Goal: Task Accomplishment & Management: Manage account settings

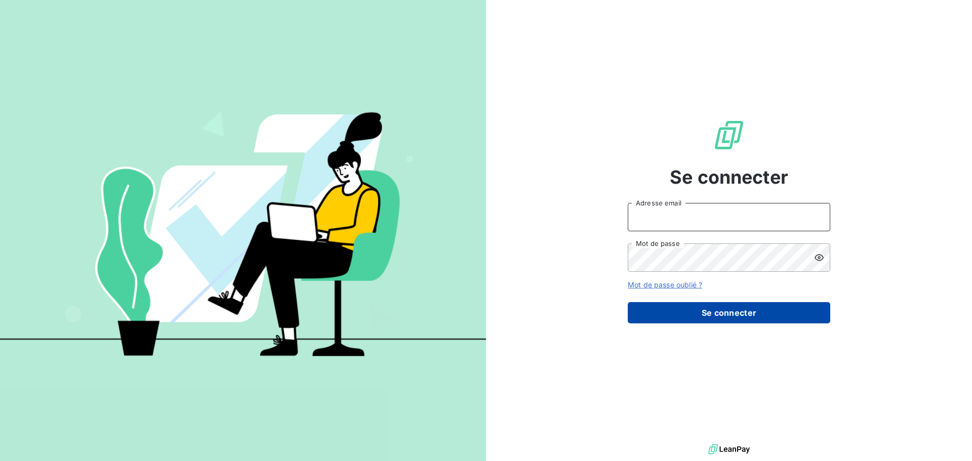
type input "[EMAIL_ADDRESS][DOMAIN_NAME]"
click at [772, 309] on button "Se connecter" at bounding box center [729, 312] width 203 height 21
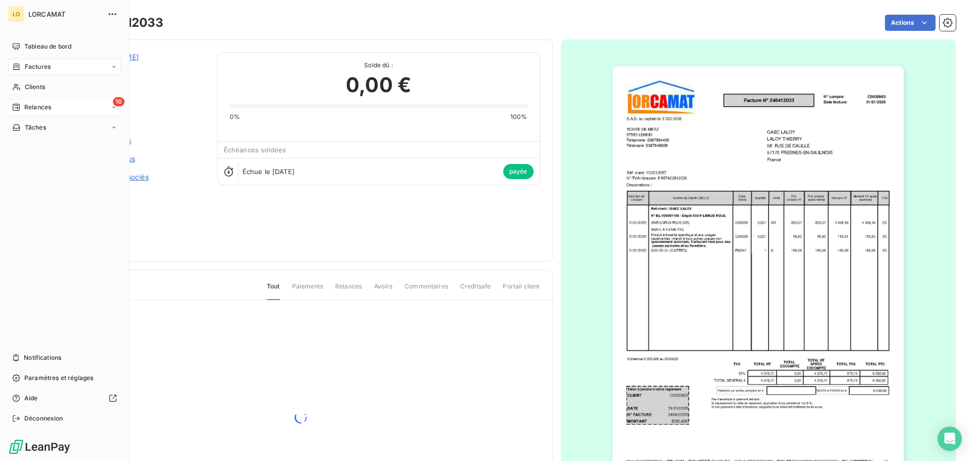
click at [19, 110] on icon at bounding box center [16, 107] width 8 height 8
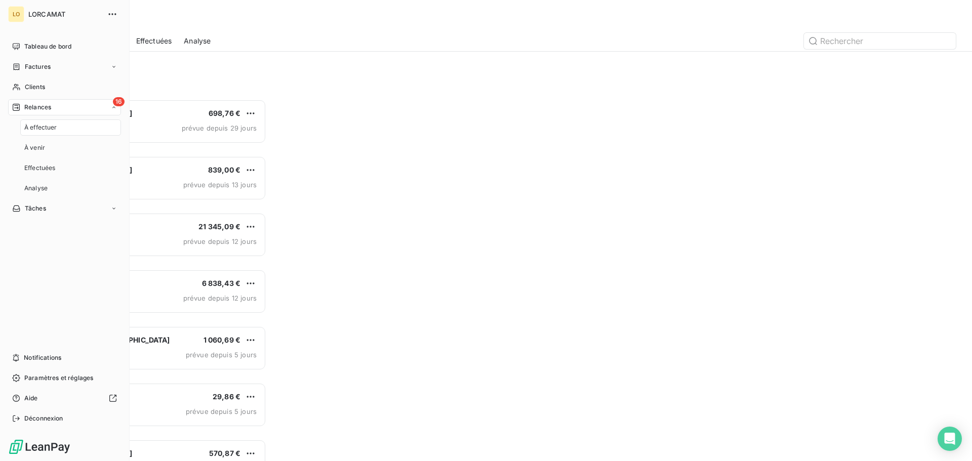
click at [30, 128] on span "À effectuer" at bounding box center [40, 127] width 33 height 9
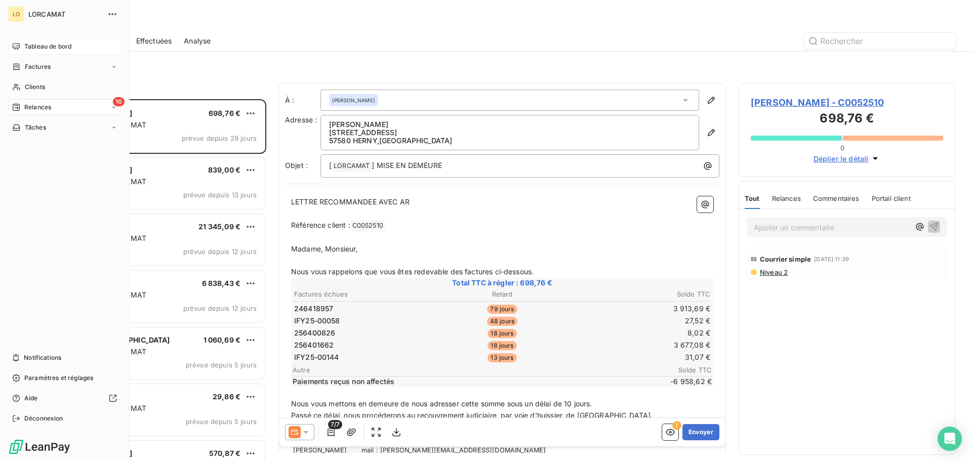
click at [50, 47] on span "Tableau de bord" at bounding box center [47, 46] width 47 height 9
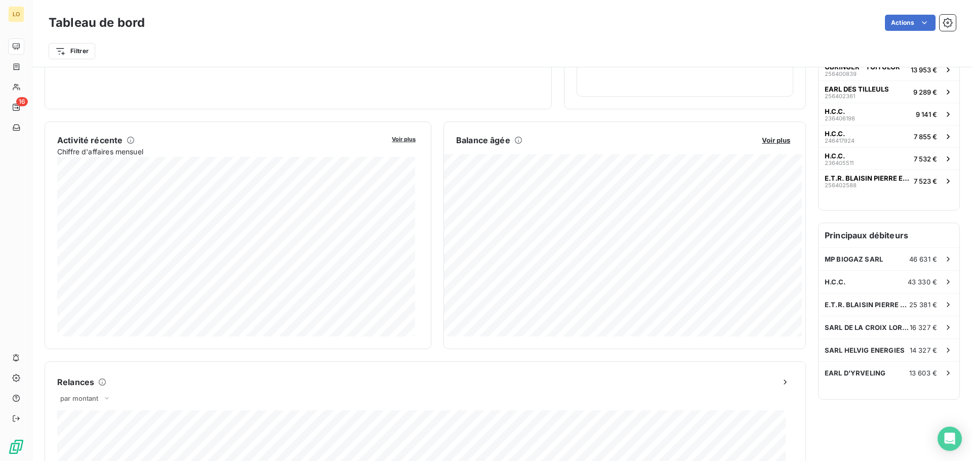
scroll to position [152, 0]
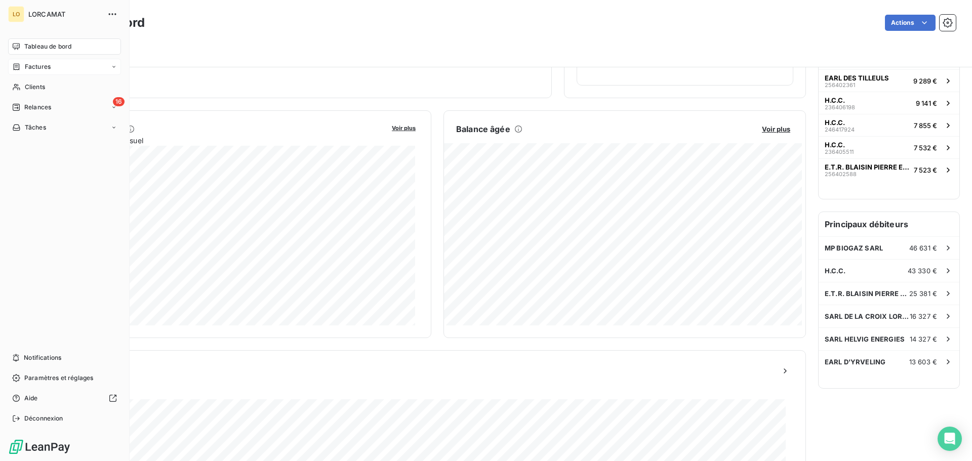
click at [51, 67] on div "Factures" at bounding box center [64, 67] width 113 height 16
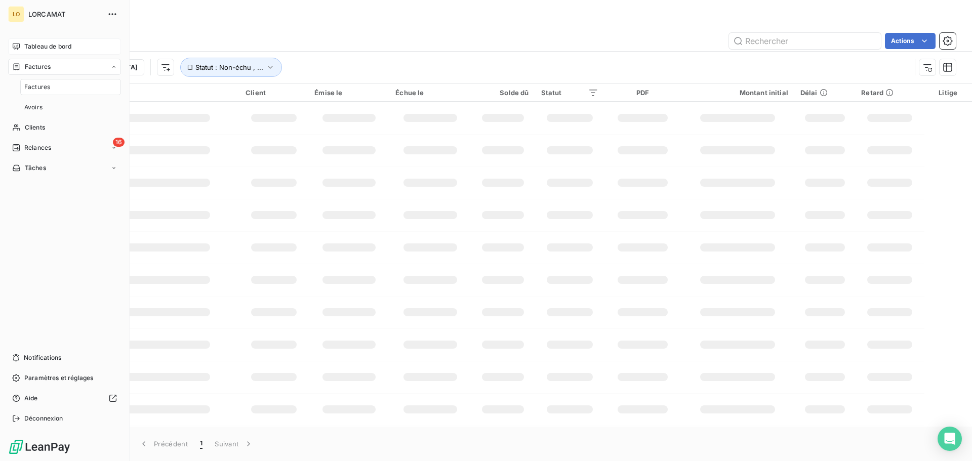
click at [73, 89] on div "Factures" at bounding box center [70, 87] width 101 height 16
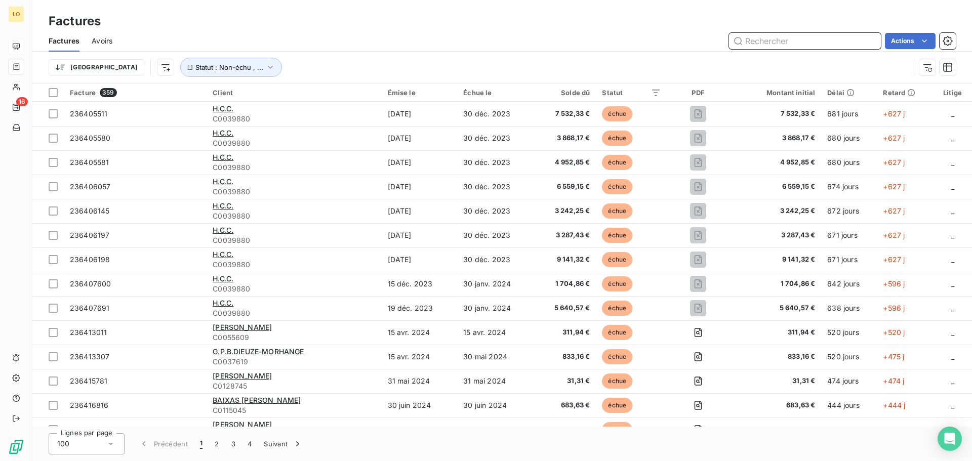
click at [823, 42] on input "text" at bounding box center [805, 41] width 152 height 16
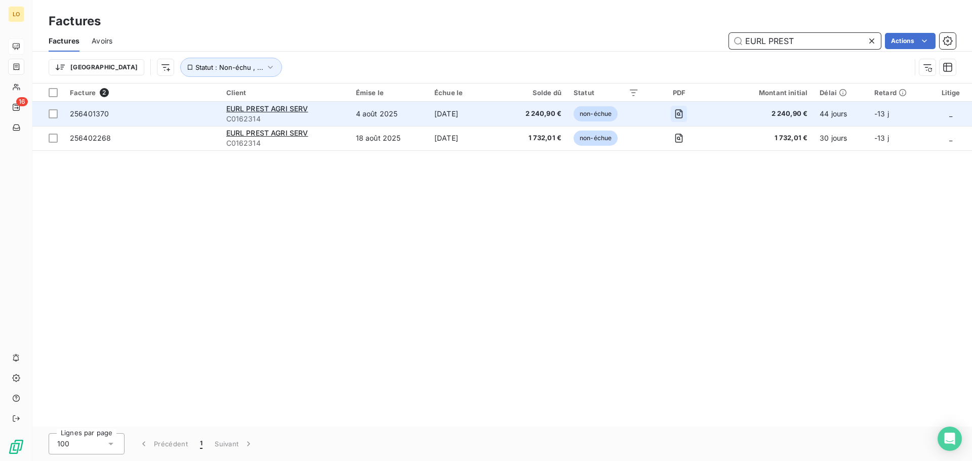
type input "EURL PREST"
click at [684, 114] on icon "button" at bounding box center [679, 114] width 10 height 10
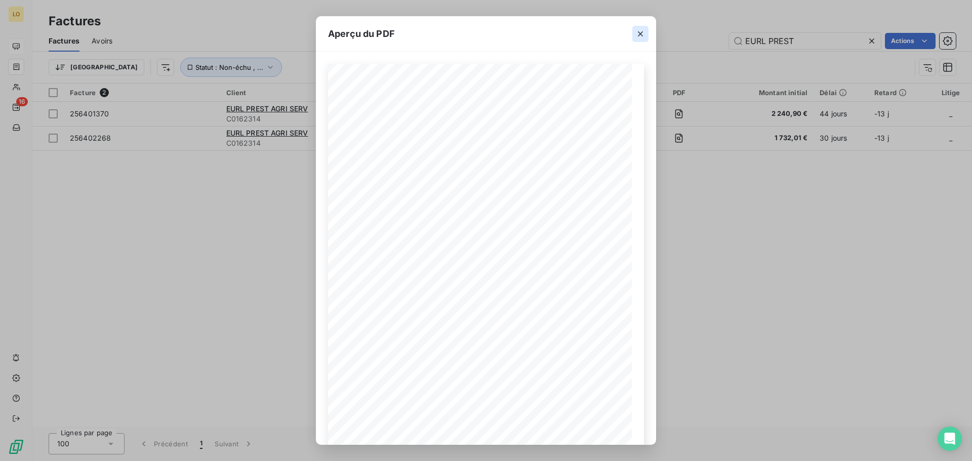
click at [642, 37] on icon "button" at bounding box center [640, 34] width 10 height 10
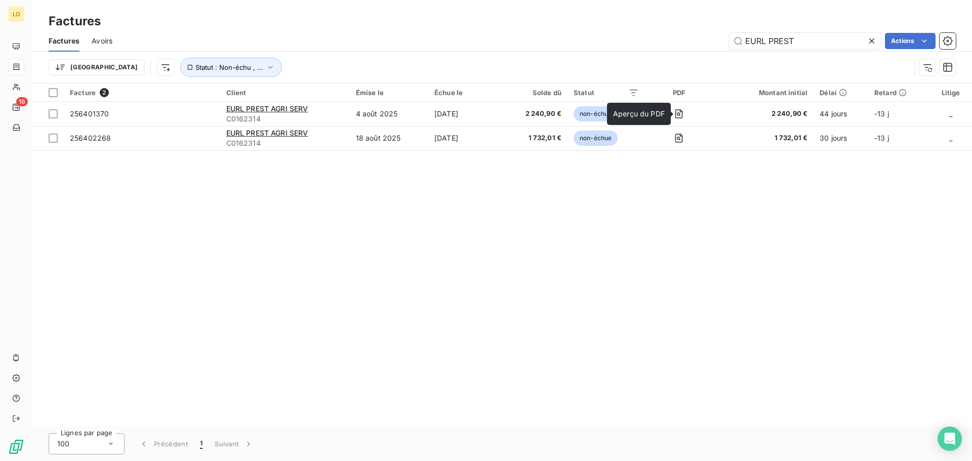
click at [589, 230] on div "Facture 2 Client Émise le Échue le Solde dû Statut PDF Montant initial Délai Re…" at bounding box center [502, 255] width 940 height 343
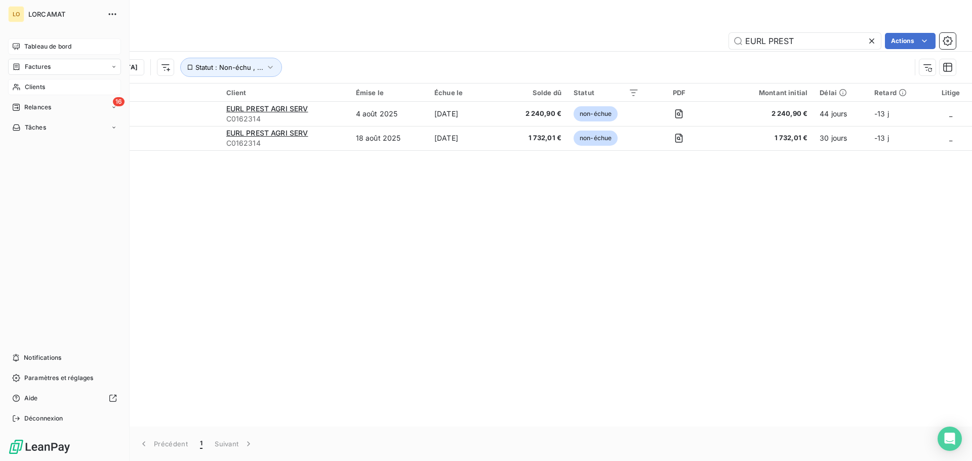
click at [27, 84] on span "Clients" at bounding box center [35, 87] width 20 height 9
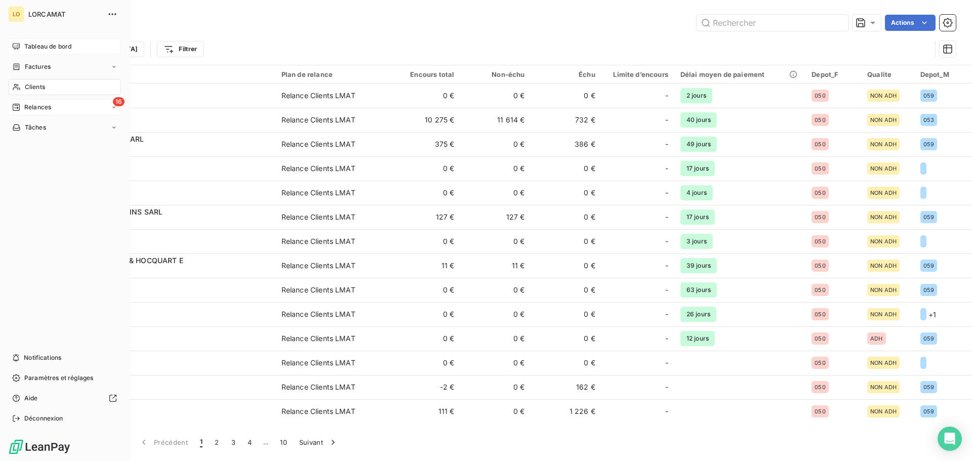
click at [26, 104] on span "Relances" at bounding box center [37, 107] width 27 height 9
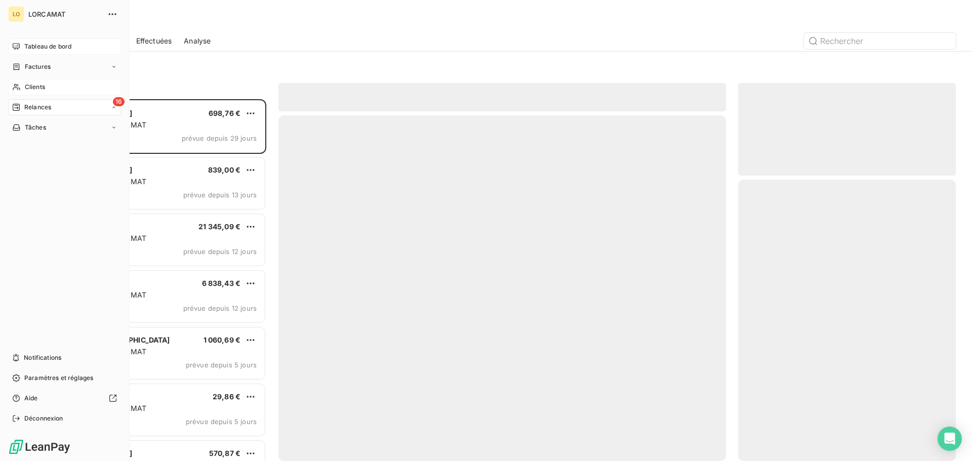
scroll to position [354, 210]
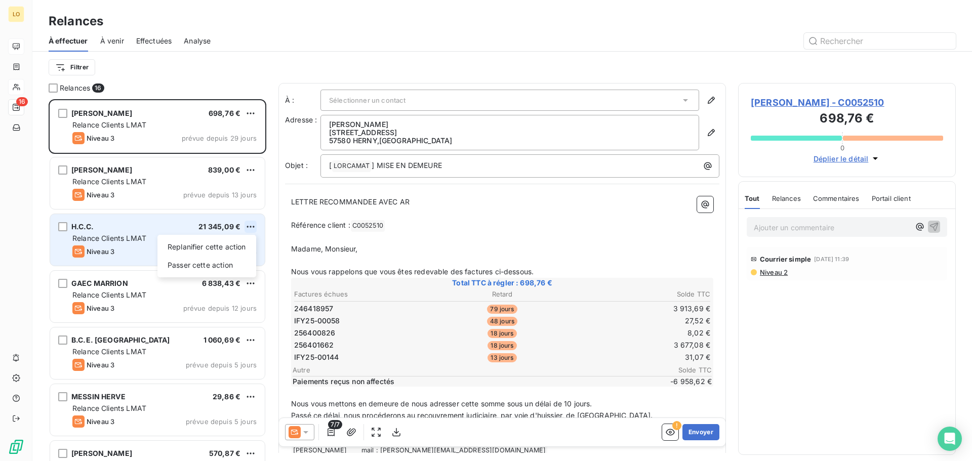
click at [253, 227] on html "LO 16 Relances À effectuer À venir Effectuées Analyse Filtrer Relances 16 [PERS…" at bounding box center [486, 230] width 972 height 461
click at [228, 265] on div "Passer cette action" at bounding box center [207, 265] width 91 height 16
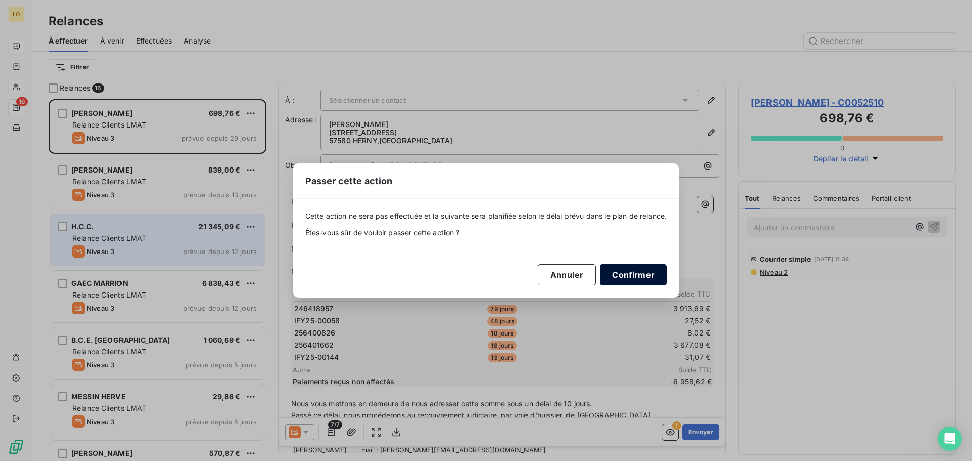
click at [630, 280] on button "Confirmer" at bounding box center [633, 274] width 67 height 21
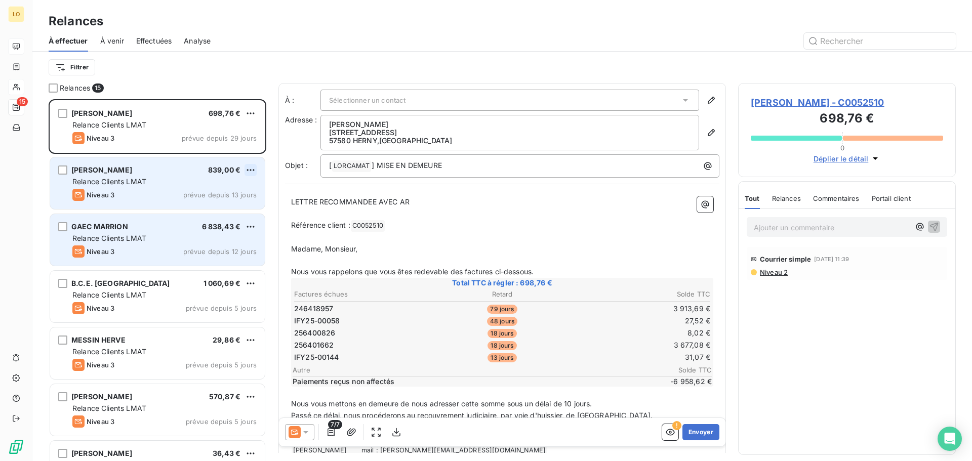
click at [255, 169] on html "LO 15 Relances À effectuer À venir Effectuées Analyse Filtrer Relances 15 [PERS…" at bounding box center [486, 230] width 972 height 461
click at [227, 205] on div "Passer cette action" at bounding box center [207, 209] width 91 height 16
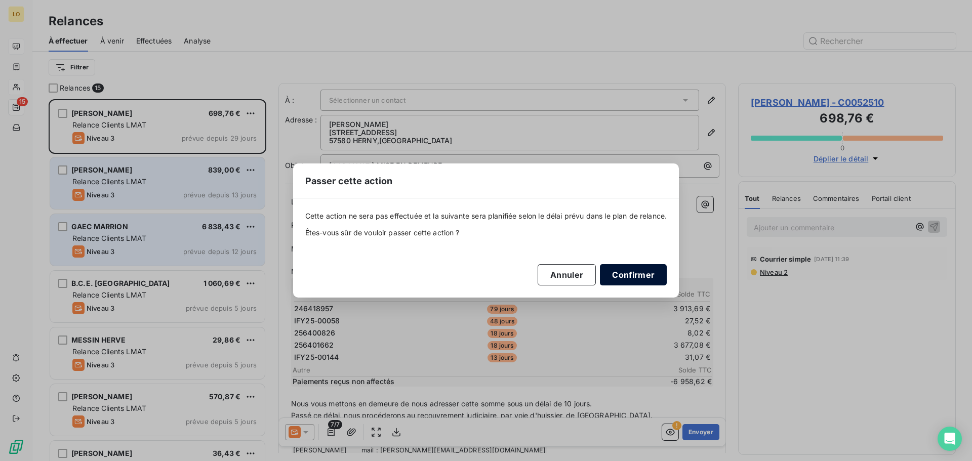
click at [651, 272] on button "Confirmer" at bounding box center [633, 274] width 67 height 21
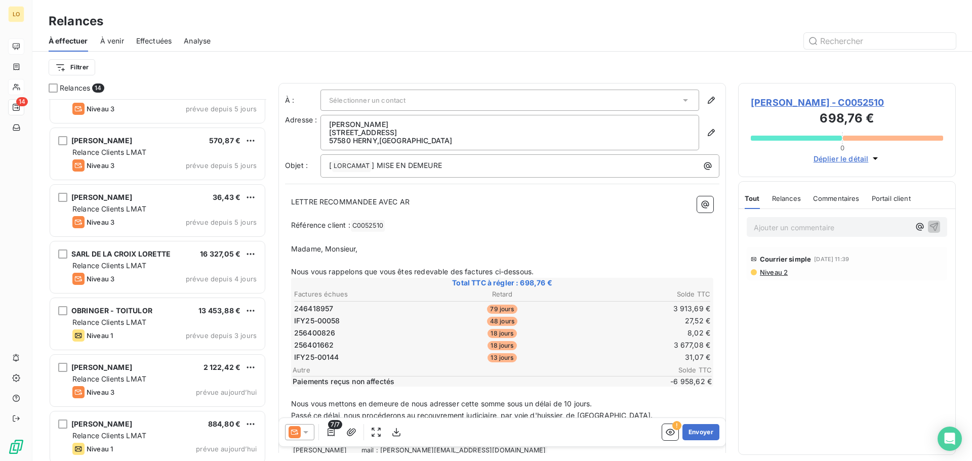
scroll to position [203, 0]
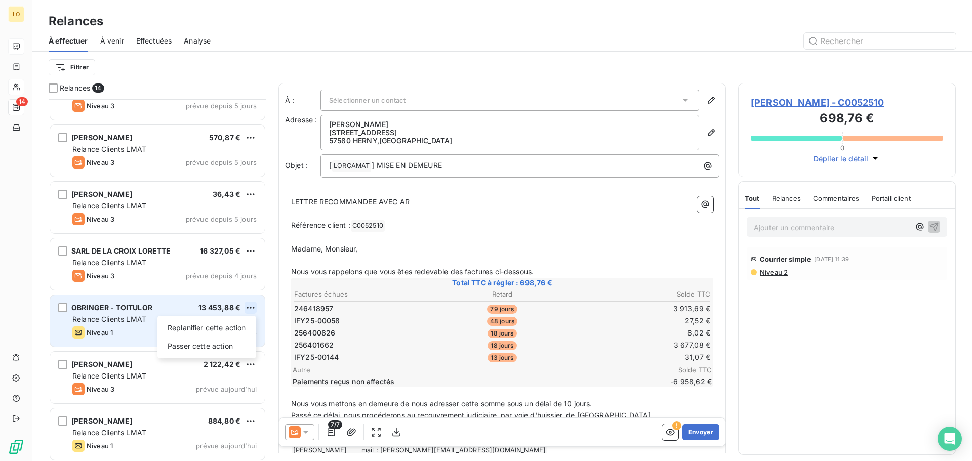
click at [251, 306] on html "LO 14 Relances À effectuer À venir Effectuées Analyse Filtrer Relances [DATE] C…" at bounding box center [486, 230] width 972 height 461
click at [234, 349] on div "Passer cette action" at bounding box center [207, 346] width 91 height 16
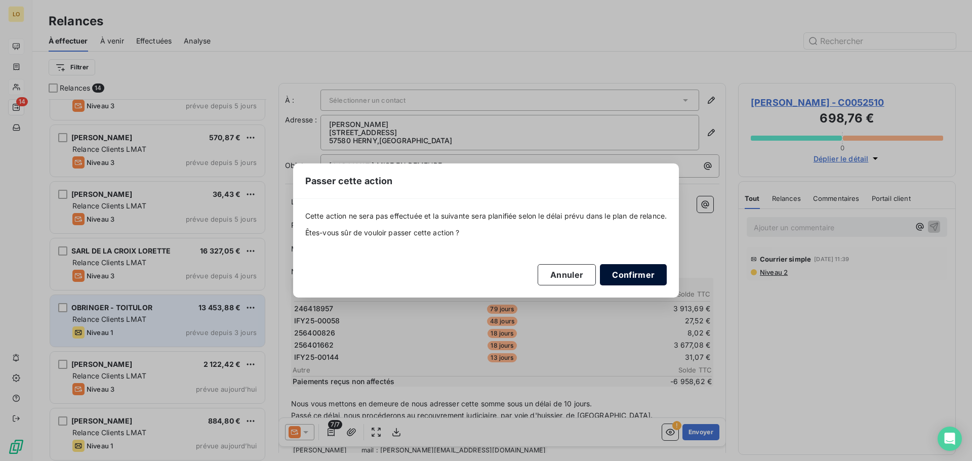
click at [653, 273] on button "Confirmer" at bounding box center [633, 274] width 67 height 21
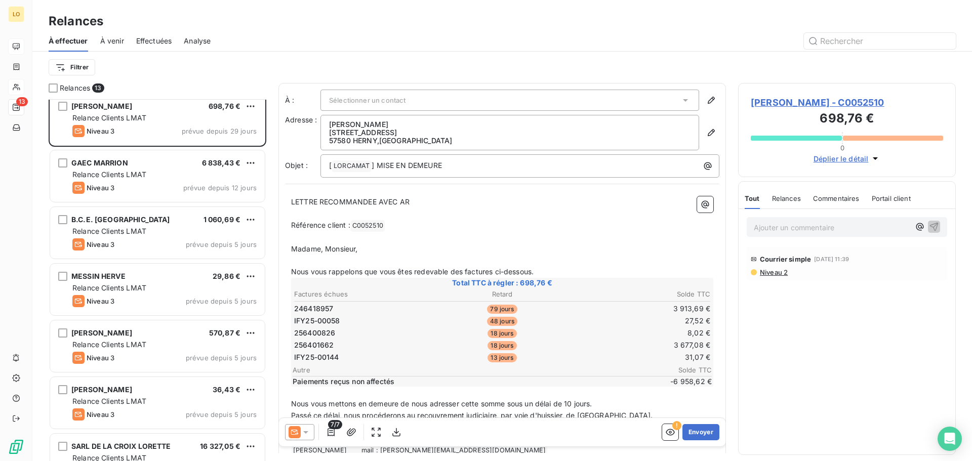
scroll to position [0, 0]
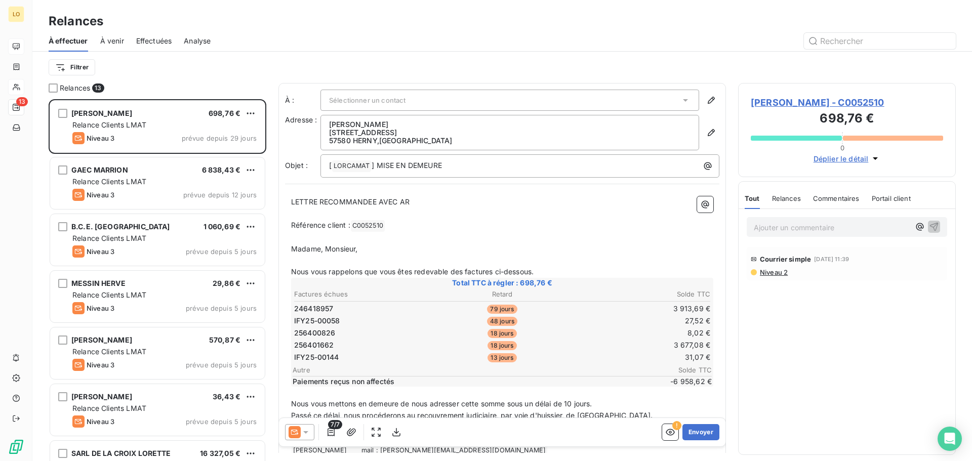
click at [288, 39] on div at bounding box center [589, 41] width 733 height 16
click at [68, 67] on html "LO 13 Relances À effectuer À venir Effectuées Analyse Filtrer Relances 13 [PERS…" at bounding box center [486, 230] width 972 height 461
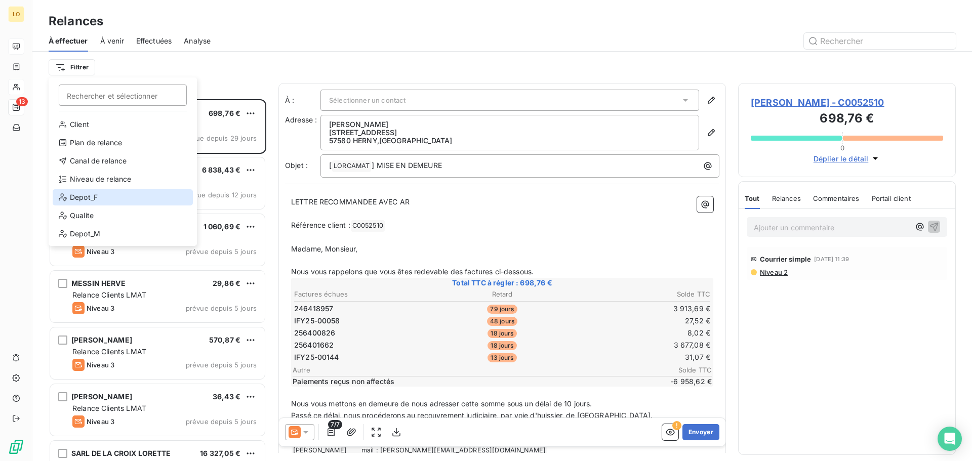
click at [96, 196] on div "Depot_F" at bounding box center [123, 197] width 140 height 16
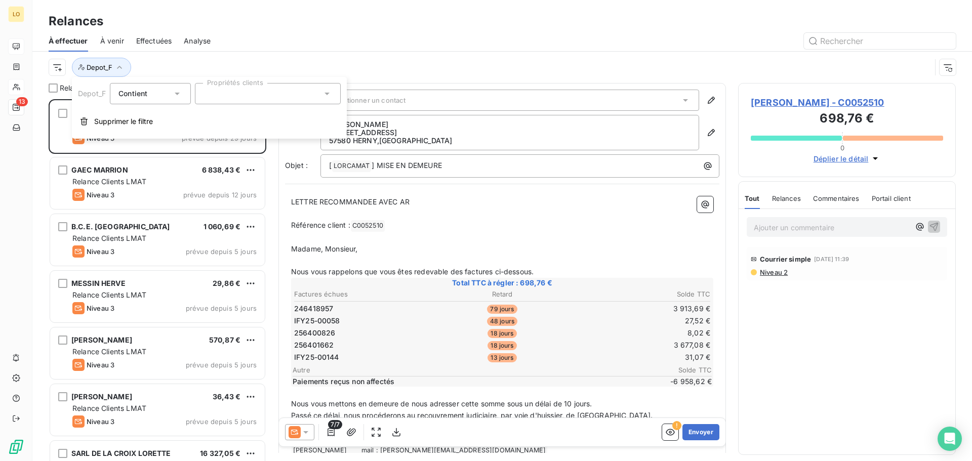
click at [208, 97] on input "text" at bounding box center [208, 93] width 8 height 9
type input "050"
click at [207, 121] on div at bounding box center [207, 118] width 9 height 9
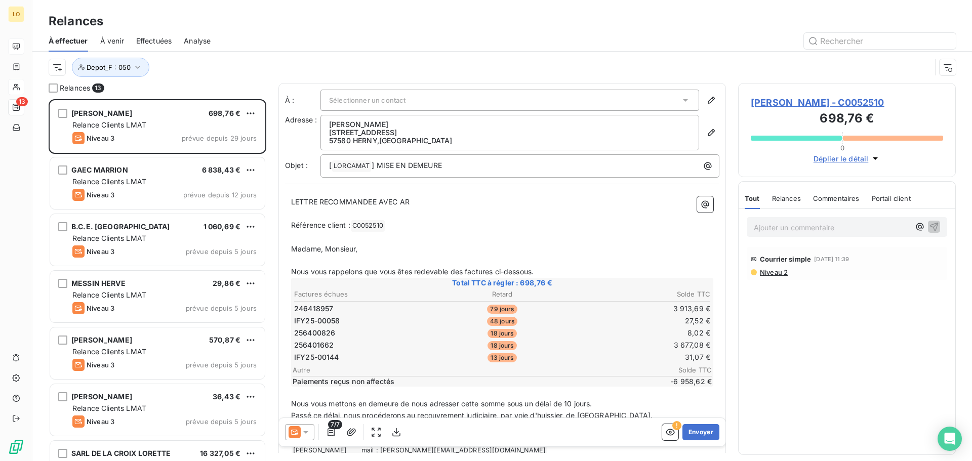
click at [277, 54] on div "Depot_F : 050" at bounding box center [502, 67] width 907 height 31
click at [57, 67] on html "LO 13 Relances À effectuer À venir Effectuées Analyse Depot_F : 050 Relances 13…" at bounding box center [486, 230] width 972 height 461
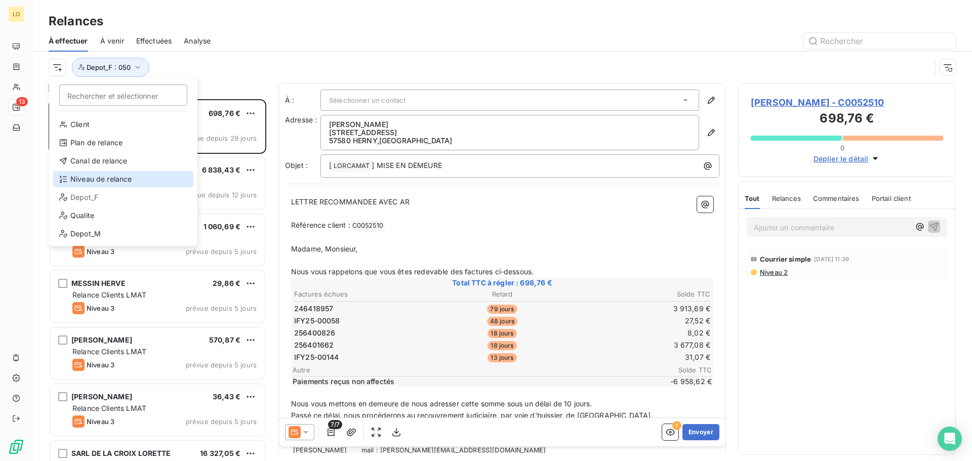
click at [126, 180] on div "Niveau de relance" at bounding box center [123, 179] width 140 height 16
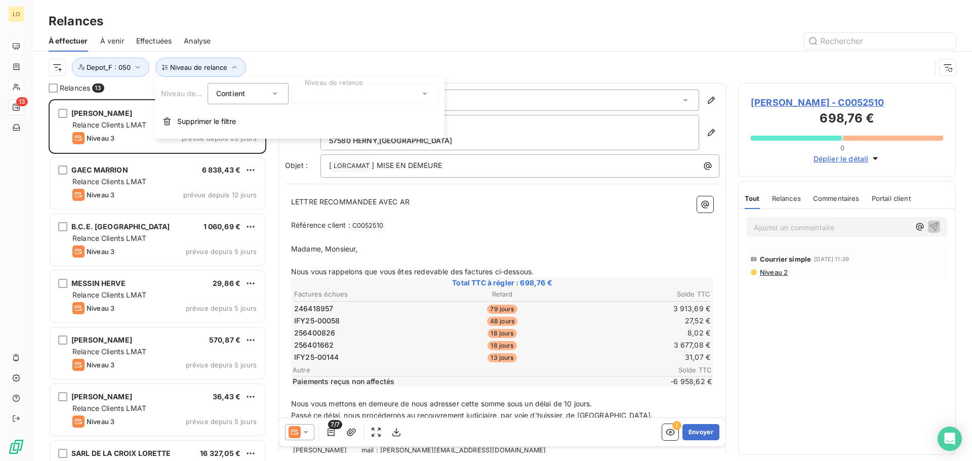
click at [299, 97] on div at bounding box center [366, 93] width 146 height 21
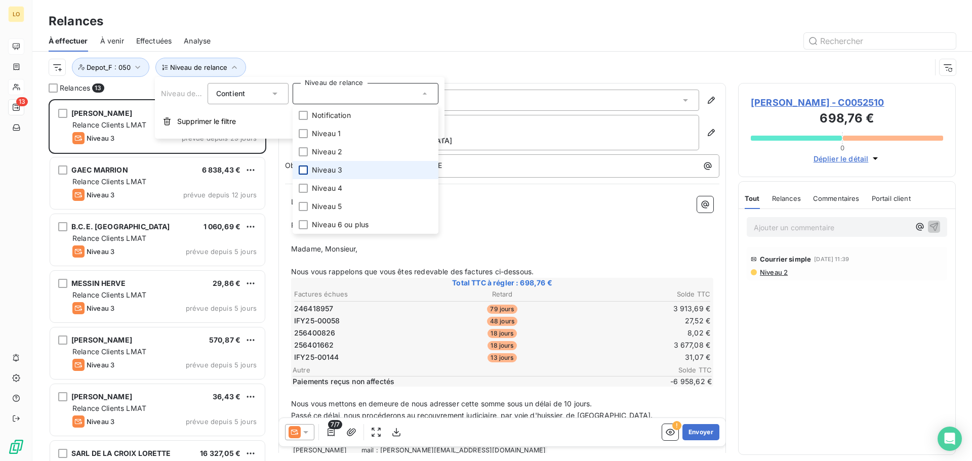
click at [307, 170] on div at bounding box center [303, 170] width 9 height 9
click at [322, 27] on div "Relances" at bounding box center [502, 21] width 940 height 18
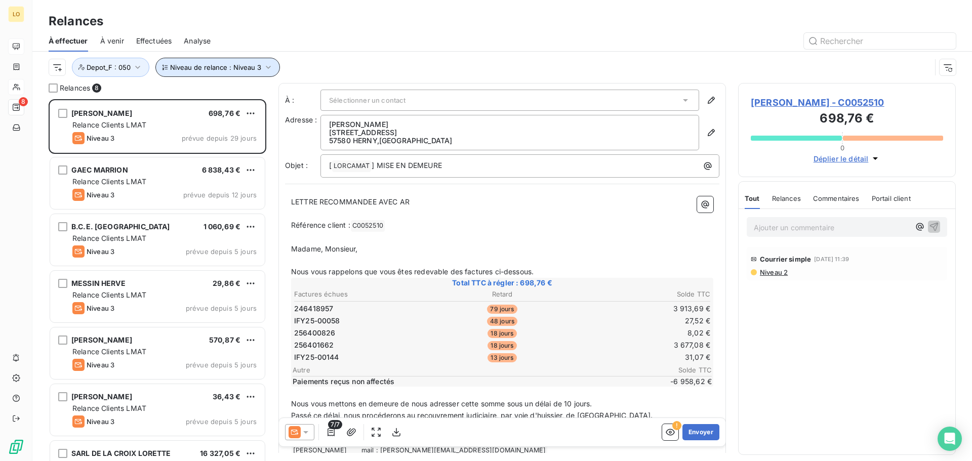
click at [230, 71] on span "Niveau de relance : Niveau 3" at bounding box center [215, 67] width 91 height 8
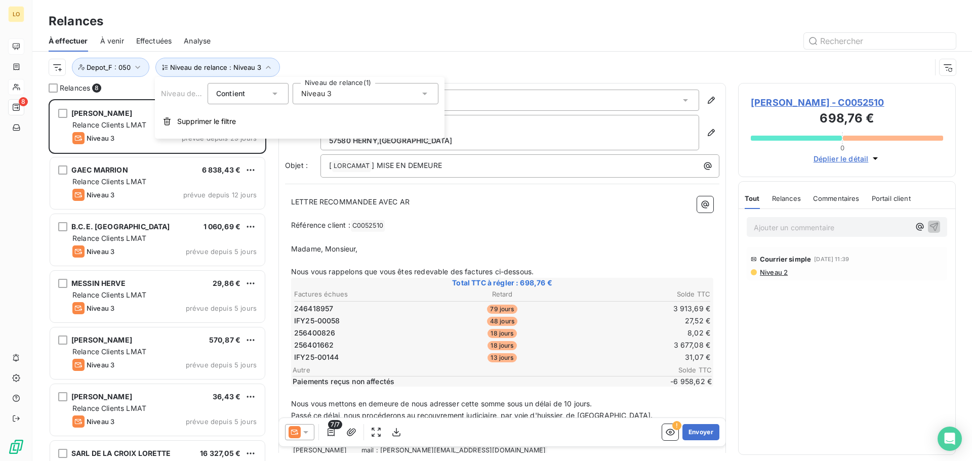
click at [249, 91] on div "Contient is" at bounding box center [243, 94] width 54 height 14
click at [252, 137] on span "Ne contient pas" at bounding box center [255, 135] width 55 height 9
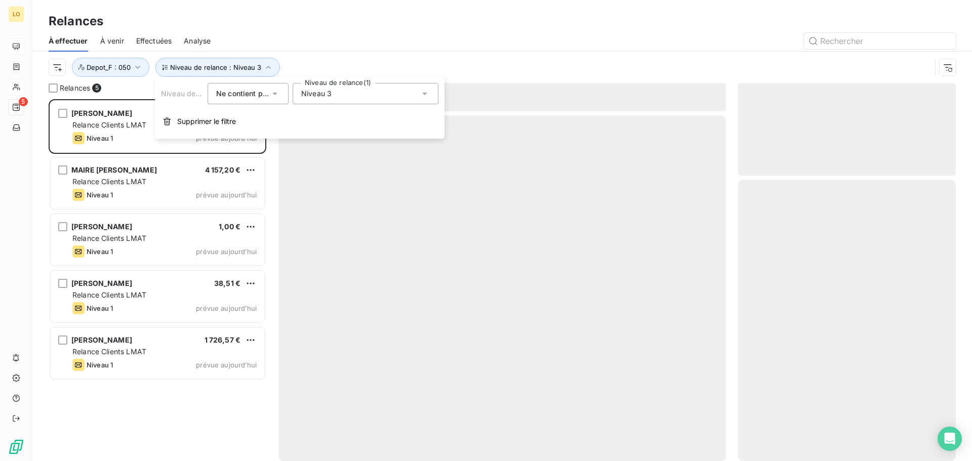
scroll to position [354, 210]
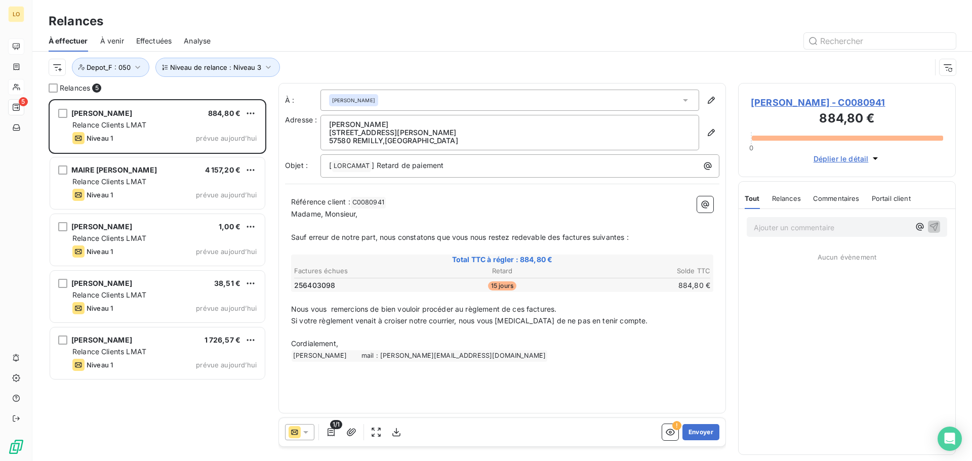
click at [307, 38] on div at bounding box center [589, 41] width 733 height 16
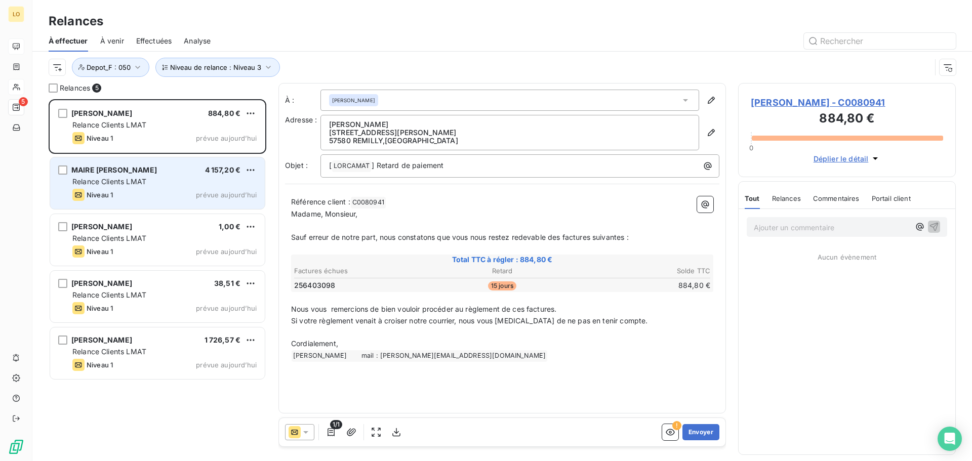
click at [154, 191] on div "Niveau 1 prévue aujourd’hui" at bounding box center [164, 195] width 184 height 12
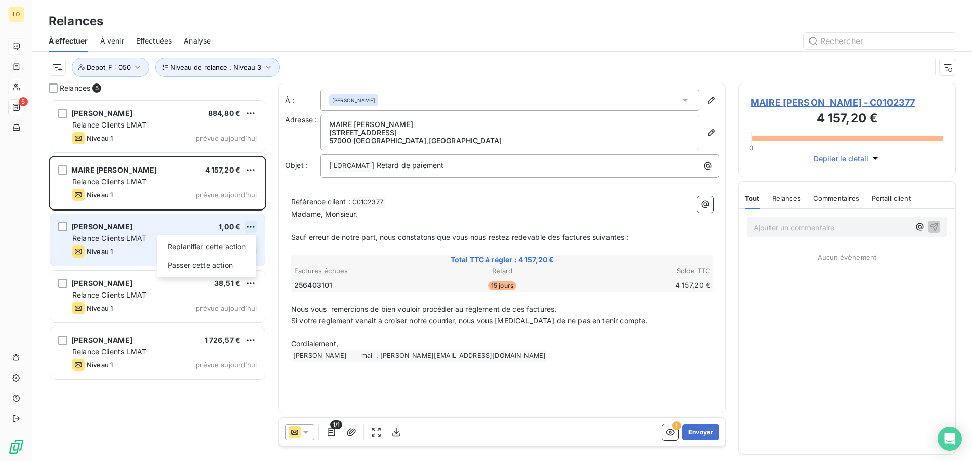
click at [253, 228] on html "LO 5 Relances À effectuer À venir Effectuées Analyse Niveau de relance : Niveau…" at bounding box center [486, 230] width 972 height 461
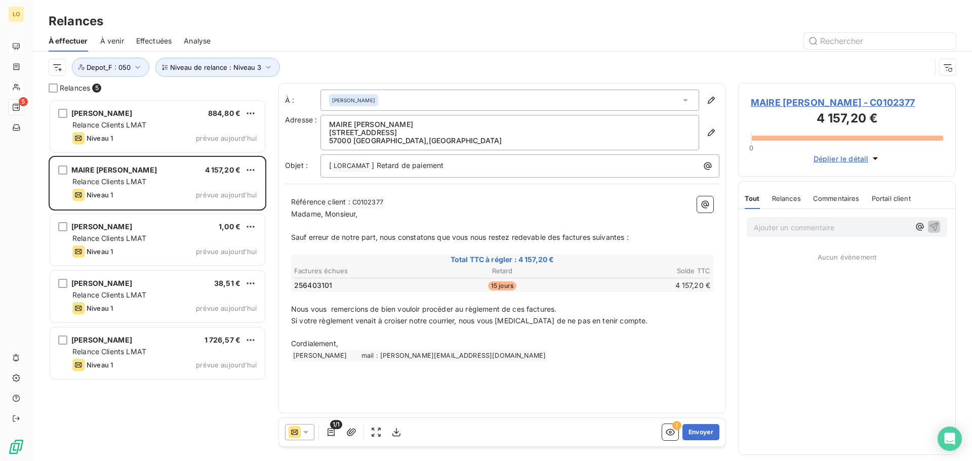
click at [139, 253] on html "LO 5 Relances À effectuer À venir Effectuées Analyse Niveau de relance : Niveau…" at bounding box center [486, 230] width 972 height 461
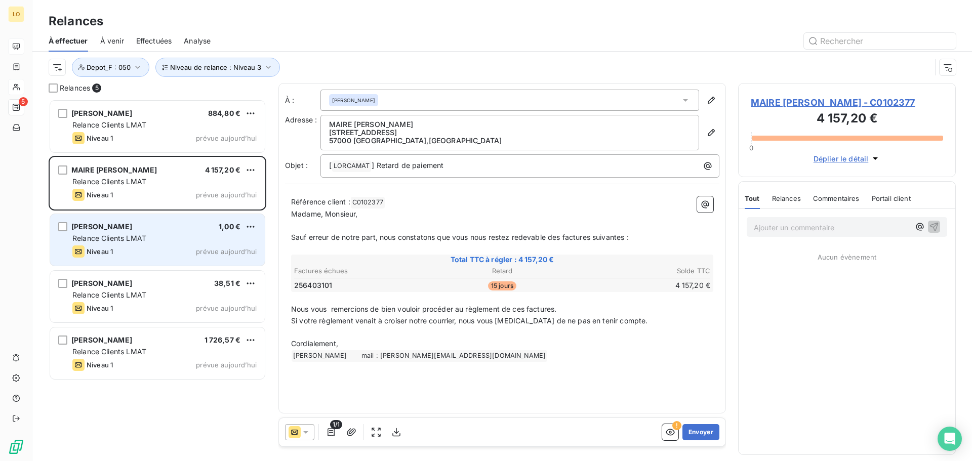
click at [168, 231] on div "[PERSON_NAME] 1,00 €" at bounding box center [164, 226] width 184 height 9
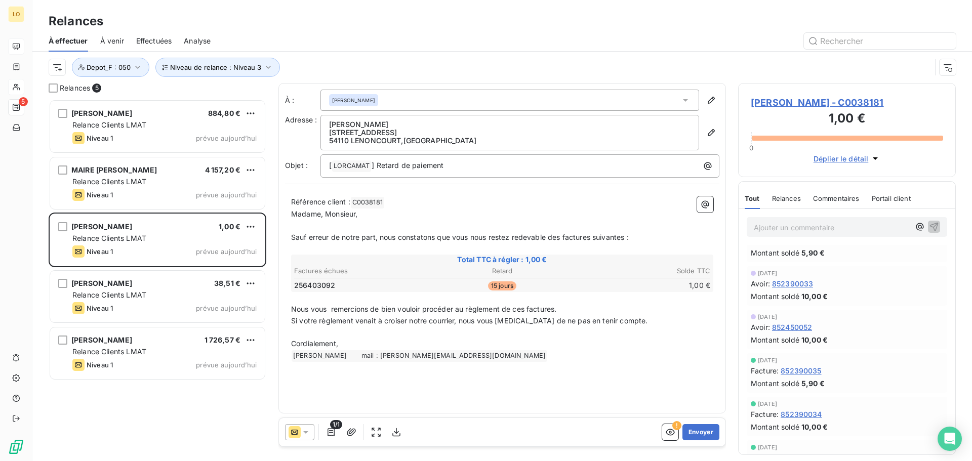
scroll to position [1, 0]
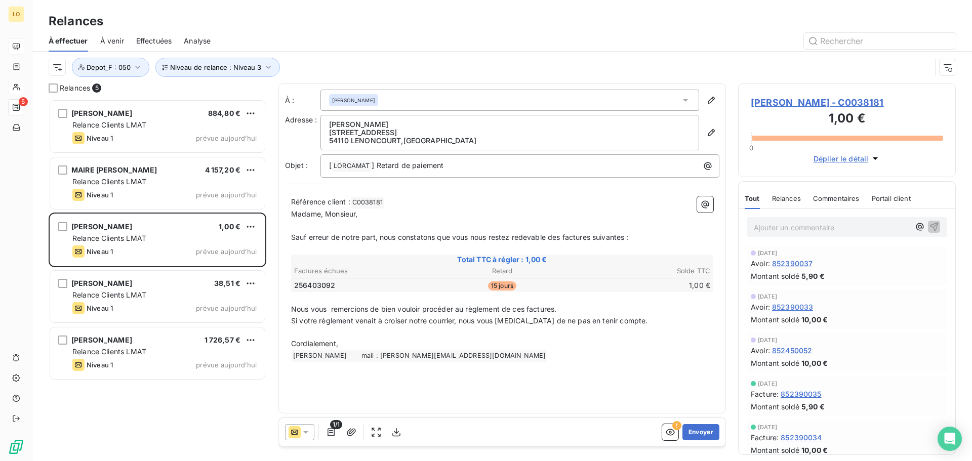
click at [811, 392] on span "852390035" at bounding box center [801, 394] width 41 height 11
click at [802, 265] on span "852390037" at bounding box center [792, 264] width 41 height 11
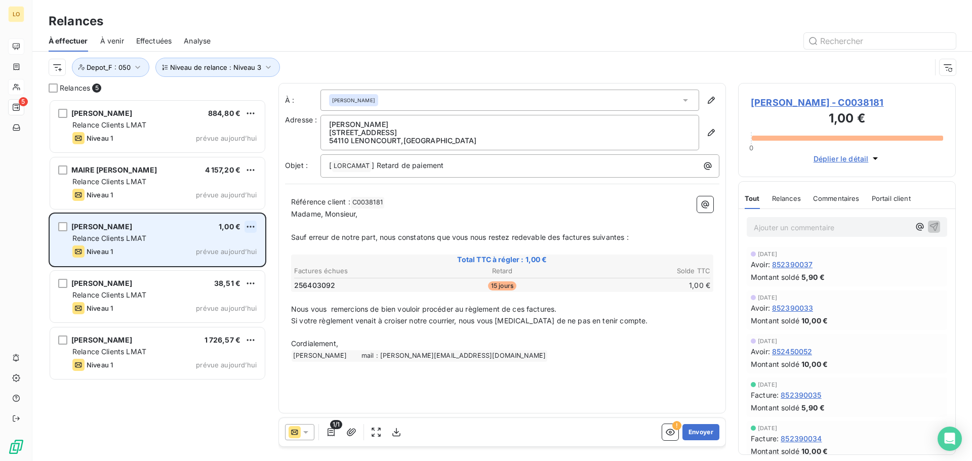
click at [252, 227] on html "LO 5 Relances À effectuer À venir Effectuées Analyse Niveau de relance : Niveau…" at bounding box center [486, 230] width 972 height 461
click at [218, 267] on div "Passer cette action" at bounding box center [207, 265] width 91 height 16
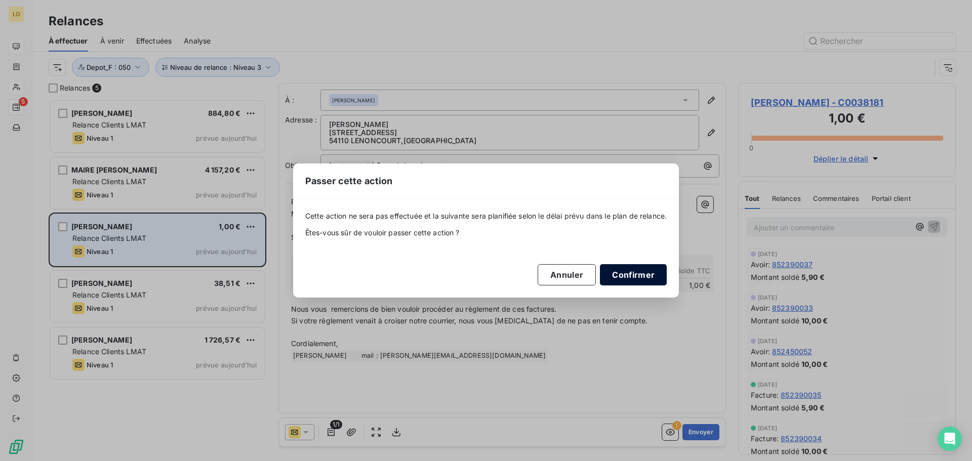
click at [641, 271] on button "Confirmer" at bounding box center [633, 274] width 67 height 21
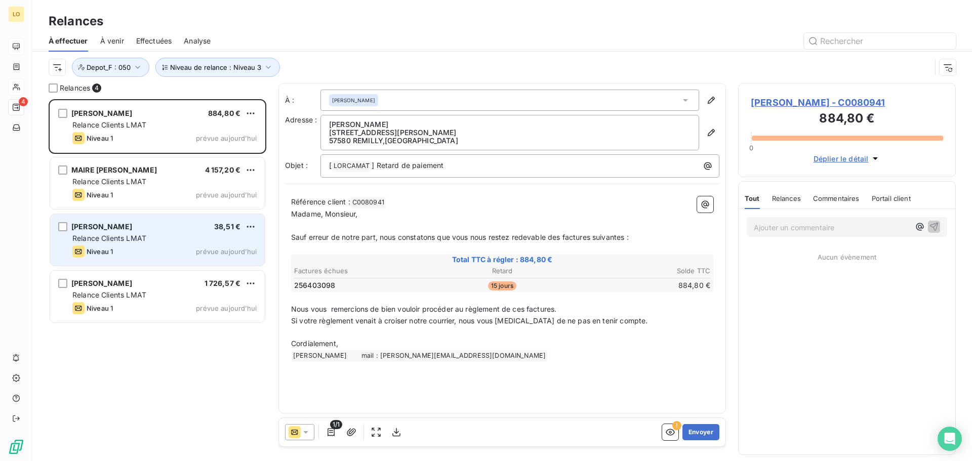
click at [172, 226] on div "[PERSON_NAME] 38,51 €" at bounding box center [164, 226] width 184 height 9
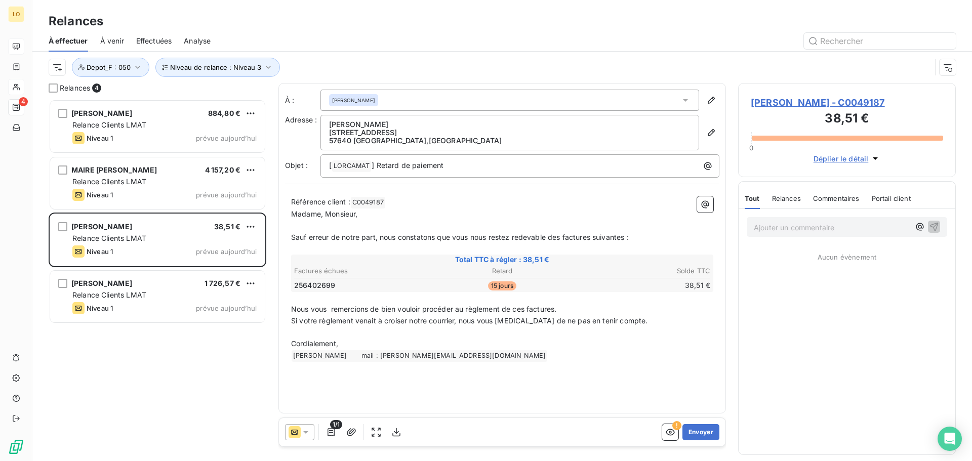
click at [860, 155] on span "Déplier le détail" at bounding box center [841, 158] width 55 height 11
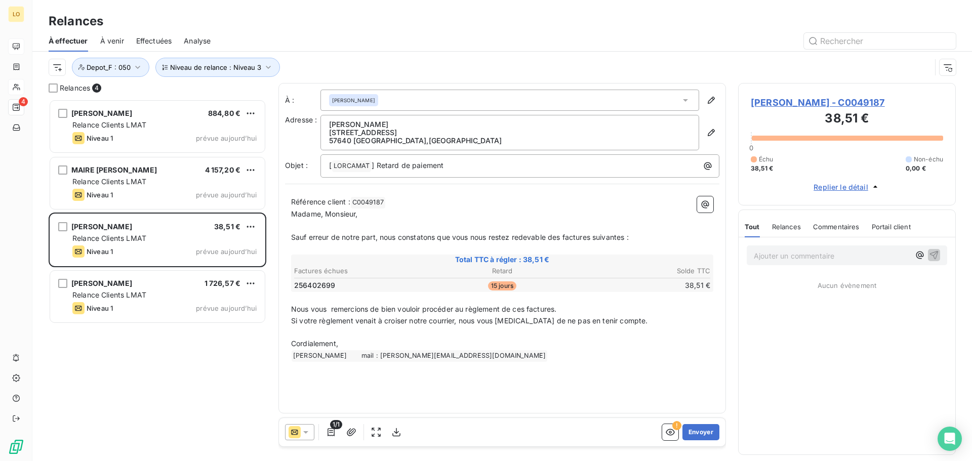
click at [820, 97] on span "[PERSON_NAME] - C0049187" at bounding box center [847, 103] width 192 height 14
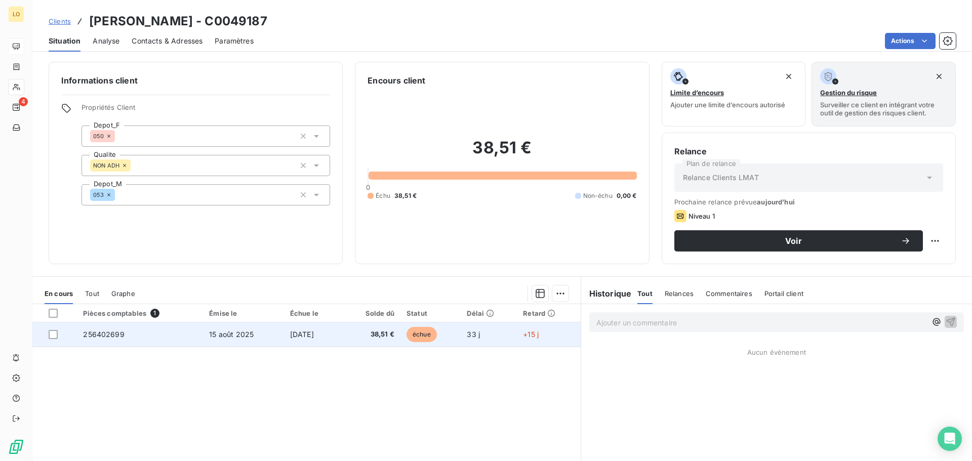
click at [94, 335] on span "256402699" at bounding box center [103, 334] width 41 height 9
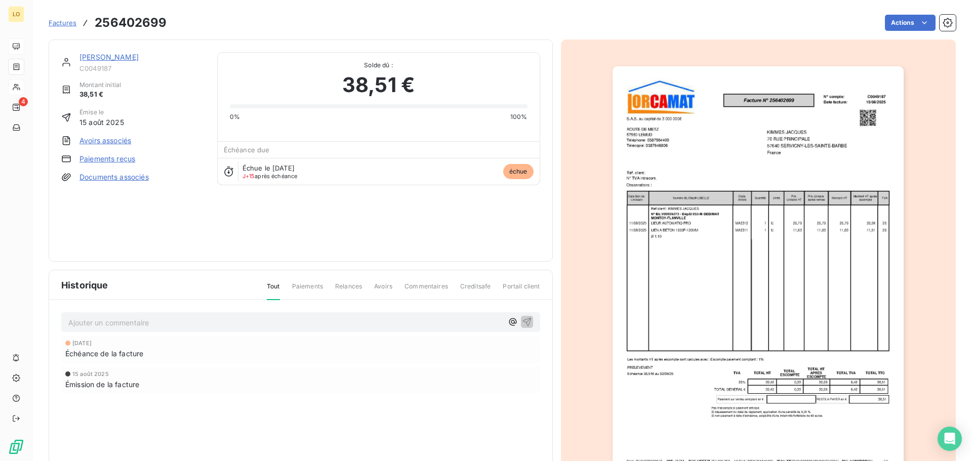
click at [734, 244] on img "button" at bounding box center [758, 272] width 291 height 412
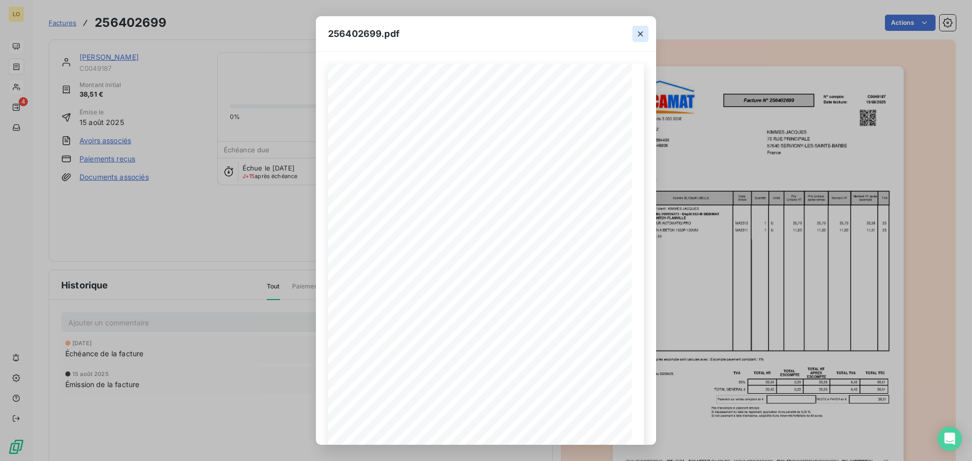
click at [642, 34] on icon "button" at bounding box center [640, 34] width 10 height 10
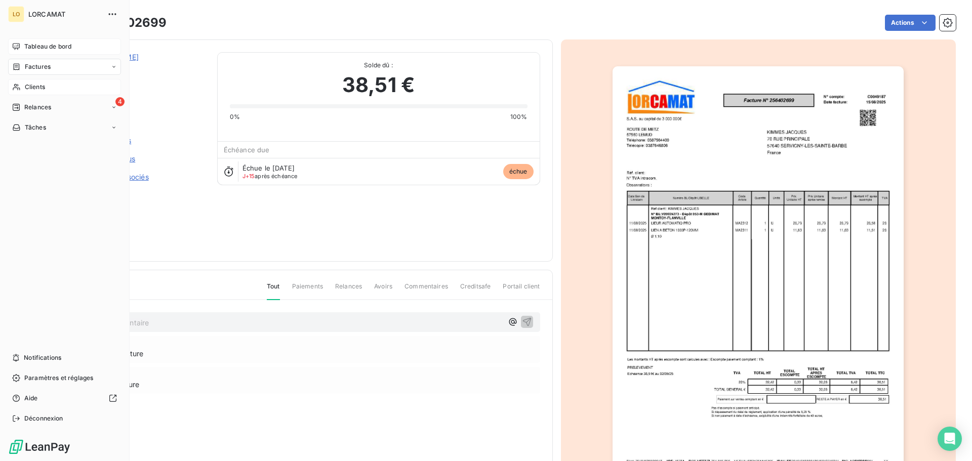
click at [38, 67] on span "Factures" at bounding box center [38, 66] width 26 height 9
click at [38, 150] on span "Relances" at bounding box center [37, 147] width 27 height 9
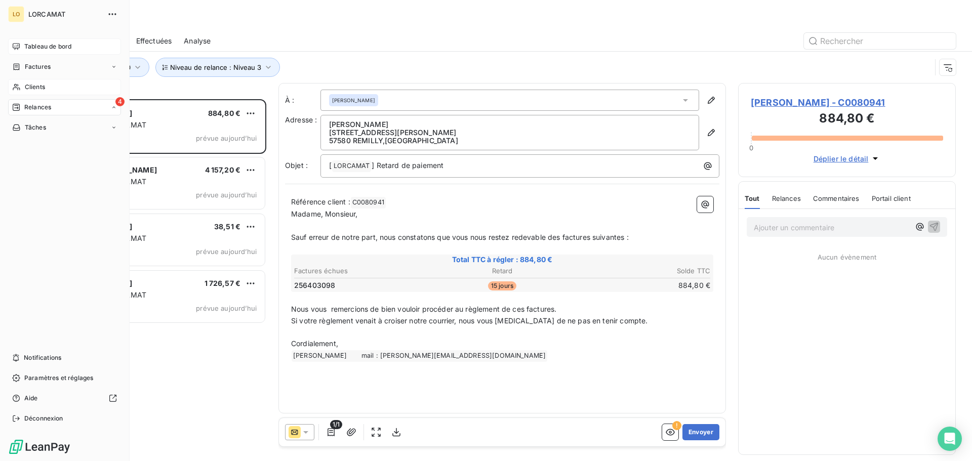
scroll to position [354, 210]
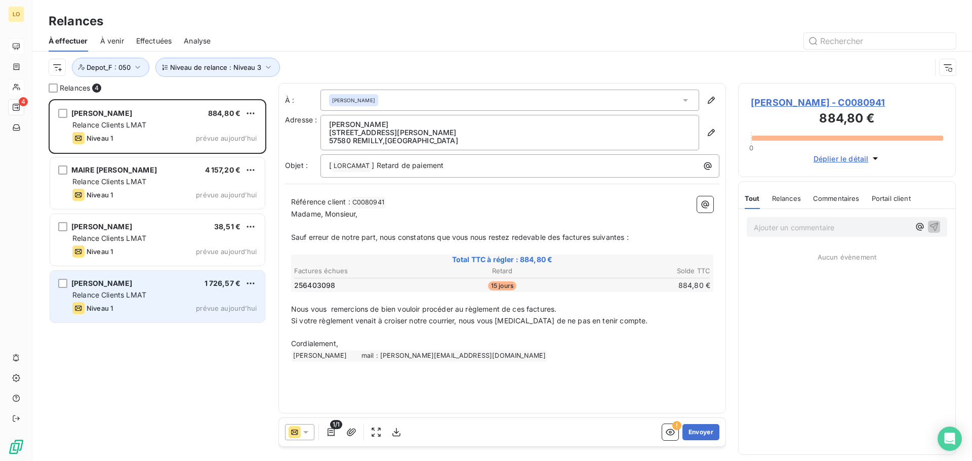
click at [215, 302] on div "[PERSON_NAME] 1 726,57 € Relance Clients LMAT Niveau 1 prévue [DATE]" at bounding box center [157, 297] width 215 height 52
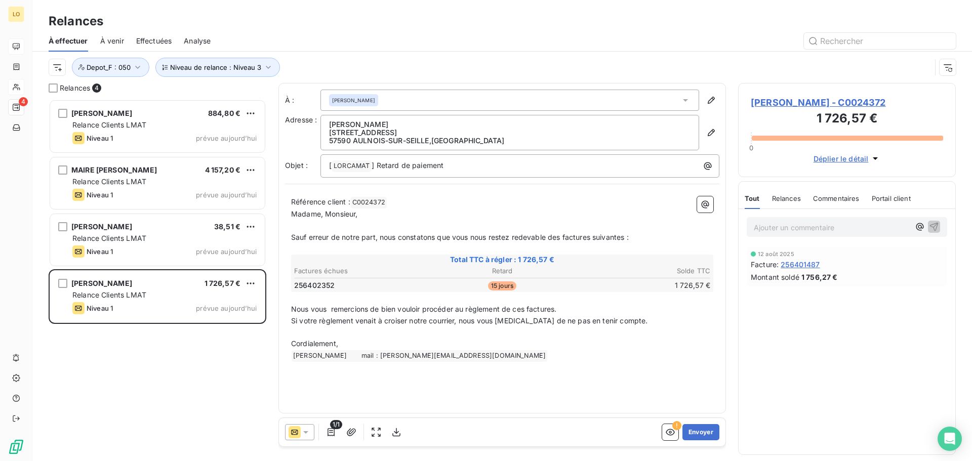
click at [812, 101] on span "[PERSON_NAME] - C0024372" at bounding box center [847, 103] width 192 height 14
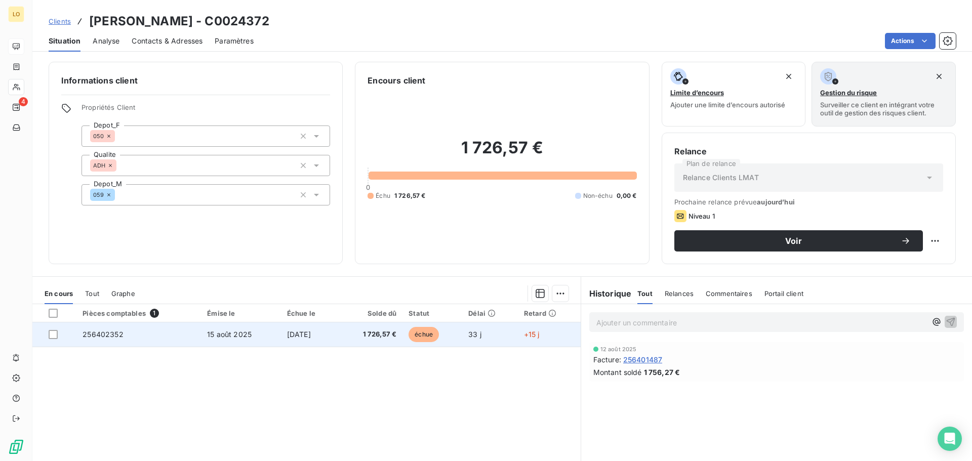
click at [93, 333] on span "256402352" at bounding box center [103, 334] width 41 height 9
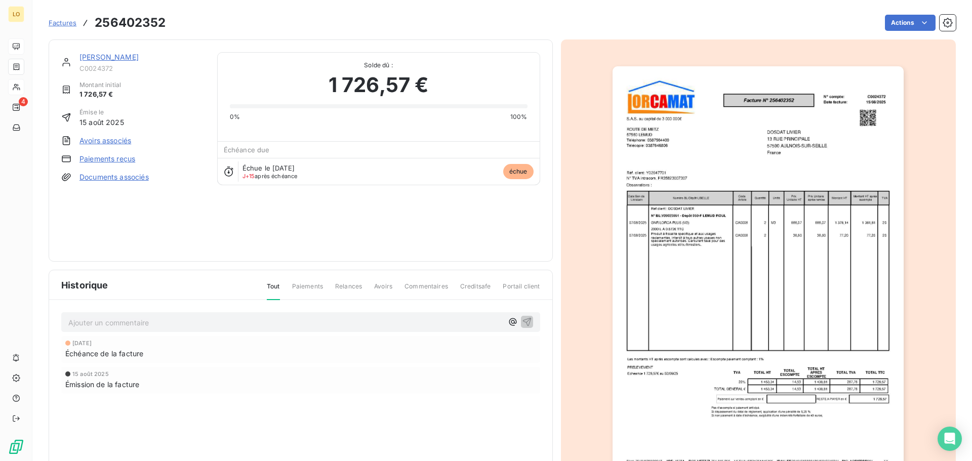
click at [729, 234] on img "button" at bounding box center [758, 272] width 291 height 412
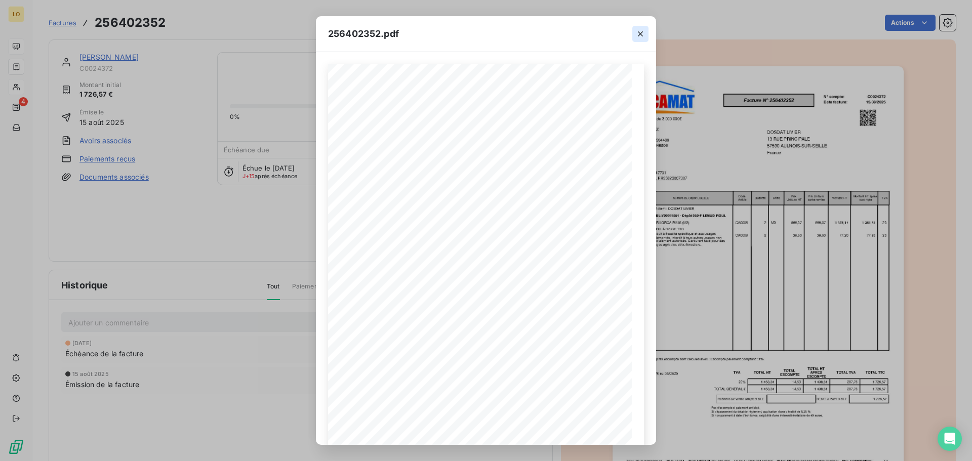
click at [640, 30] on icon "button" at bounding box center [640, 34] width 10 height 10
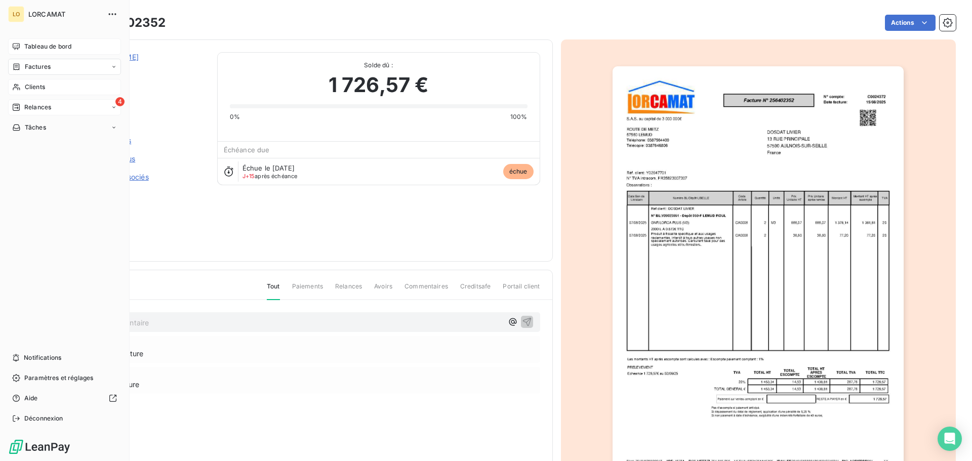
click at [33, 104] on span "Relances" at bounding box center [37, 107] width 27 height 9
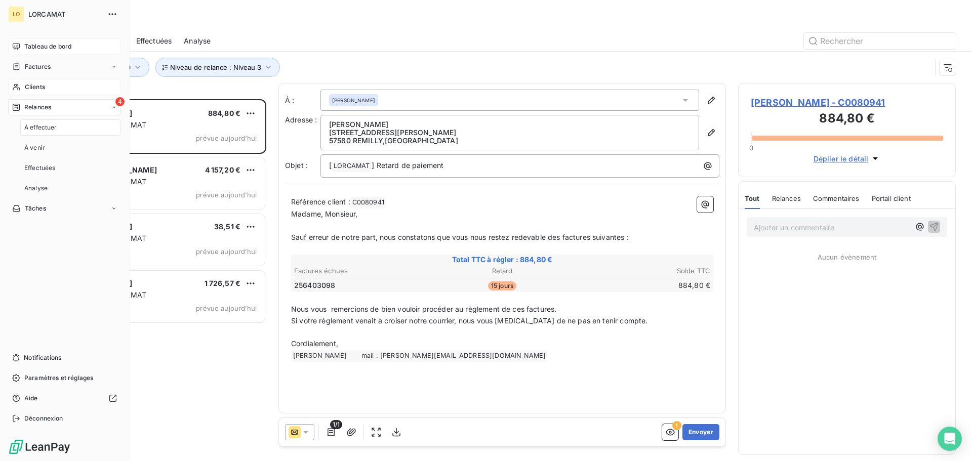
scroll to position [354, 210]
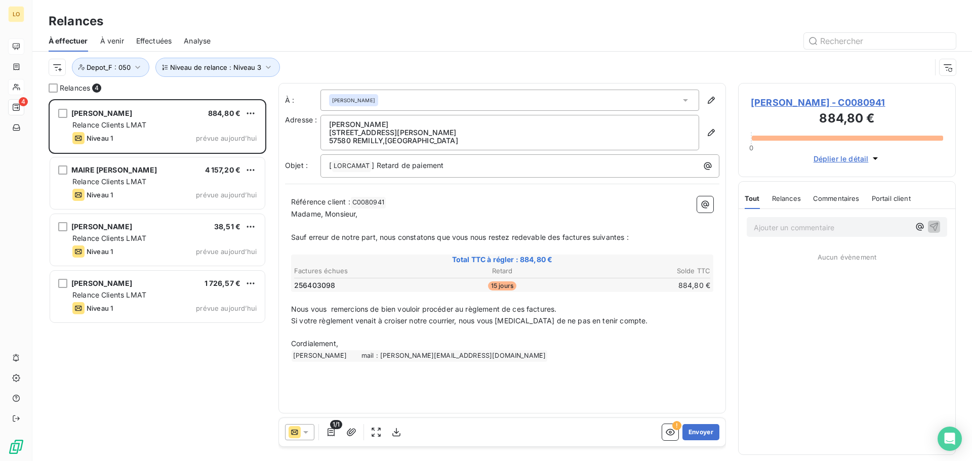
click at [215, 388] on div "[PERSON_NAME] 884,80 € Relance Clients LMAT Niveau 1 prévue [DATE] MAIRE [PERSO…" at bounding box center [158, 280] width 218 height 362
